Goal: Check status

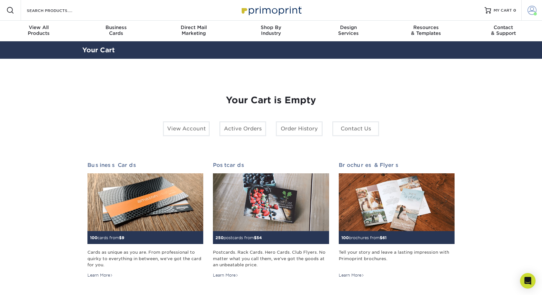
click at [535, 11] on span at bounding box center [531, 10] width 9 height 9
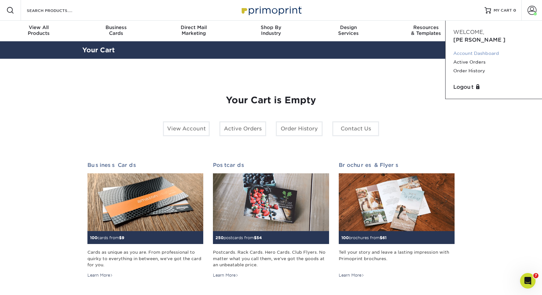
click at [471, 49] on link "Account Dashboard" at bounding box center [493, 53] width 81 height 9
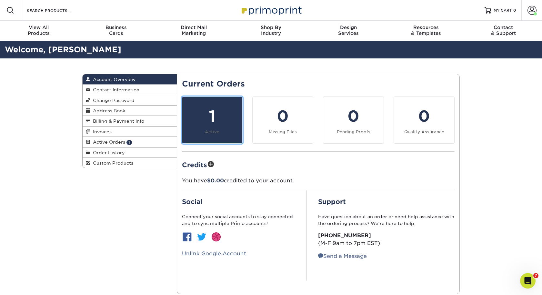
click at [214, 106] on div "1" at bounding box center [212, 115] width 53 height 23
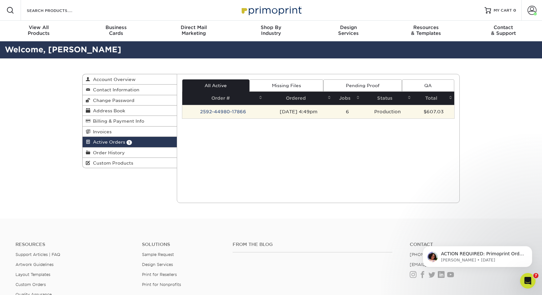
click at [215, 112] on td "2592-44980-17866" at bounding box center [223, 112] width 82 height 14
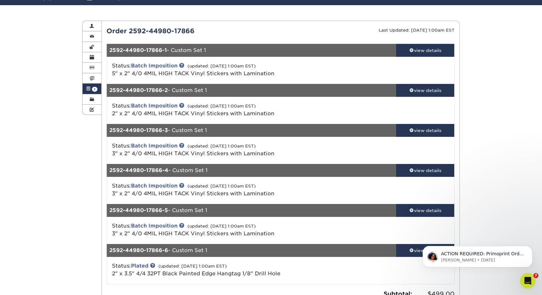
scroll to position [92, 0]
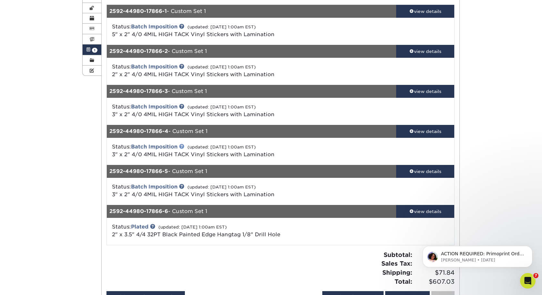
click at [182, 144] on link at bounding box center [181, 146] width 5 height 5
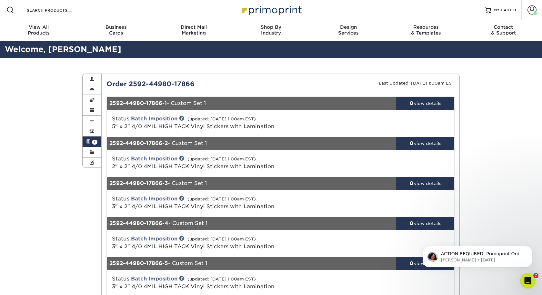
scroll to position [0, 0]
